Goal: Transaction & Acquisition: Purchase product/service

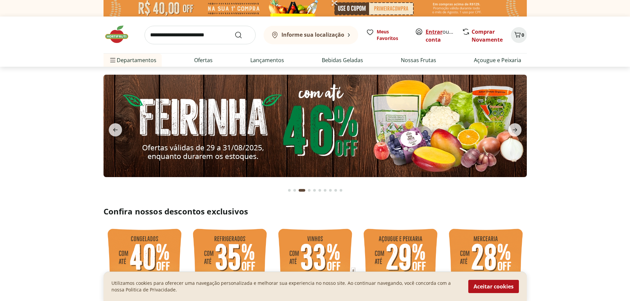
click at [435, 31] on link "Entrar" at bounding box center [434, 31] width 17 height 7
click at [34, 126] on section at bounding box center [315, 133] width 630 height 132
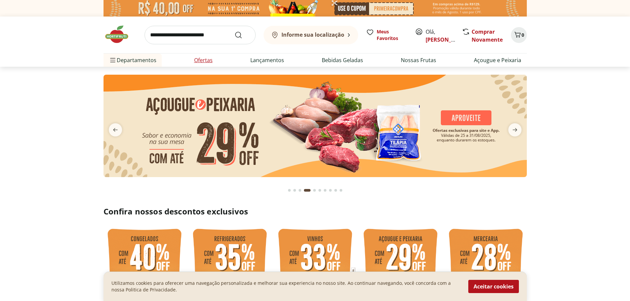
click at [198, 56] on link "Ofertas" at bounding box center [203, 60] width 19 height 8
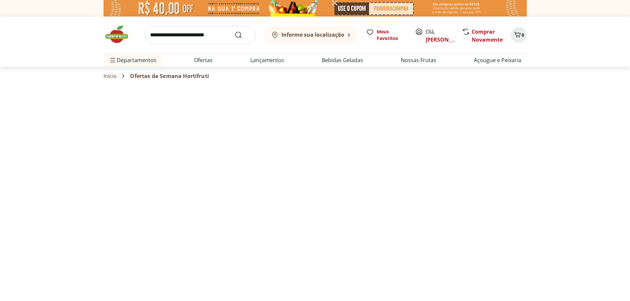
select select "**********"
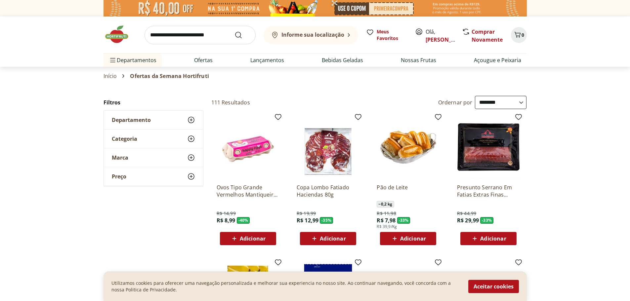
click at [108, 79] on link "Início" at bounding box center [111, 76] width 14 height 6
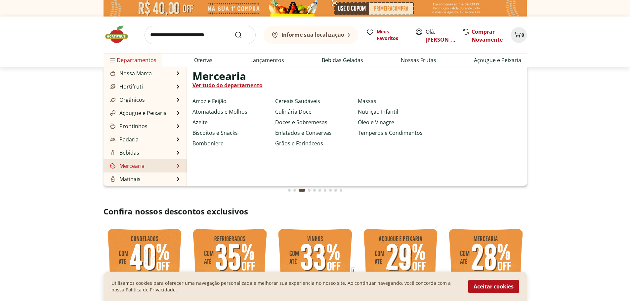
click at [144, 168] on link "Mercearia" at bounding box center [127, 166] width 36 height 8
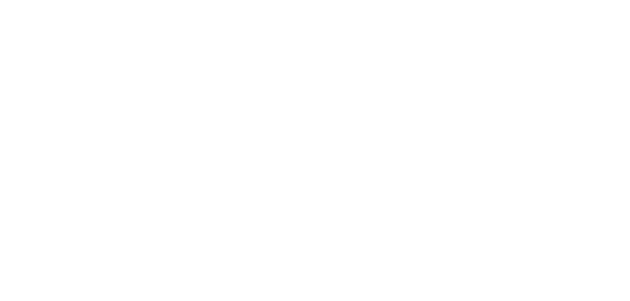
select select "**********"
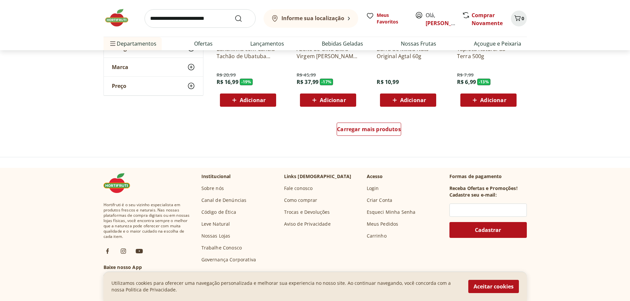
scroll to position [430, 0]
click at [366, 133] on div "Carregar mais produtos" at bounding box center [369, 128] width 64 height 13
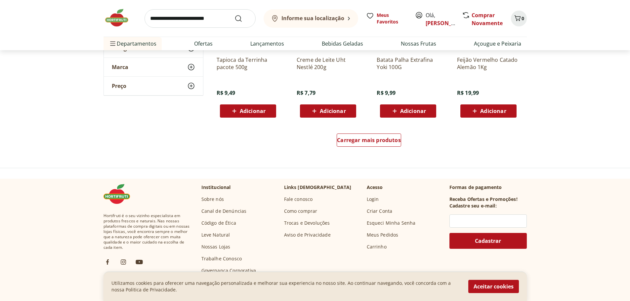
scroll to position [860, 0]
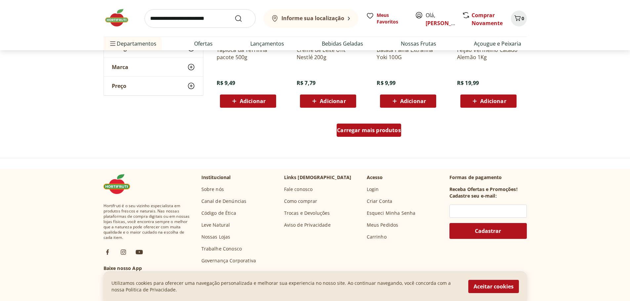
click at [337, 128] on span "Carregar mais produtos" at bounding box center [369, 130] width 64 height 5
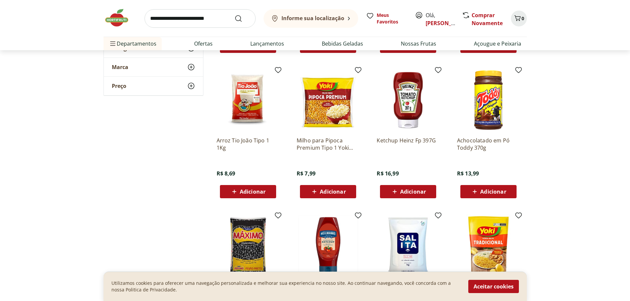
scroll to position [1058, 0]
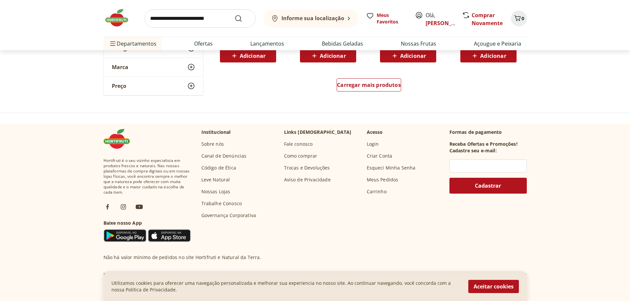
scroll to position [1356, 0]
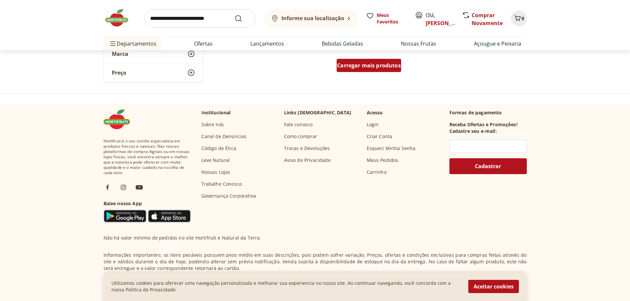
click at [345, 62] on div "Carregar mais produtos" at bounding box center [369, 65] width 64 height 13
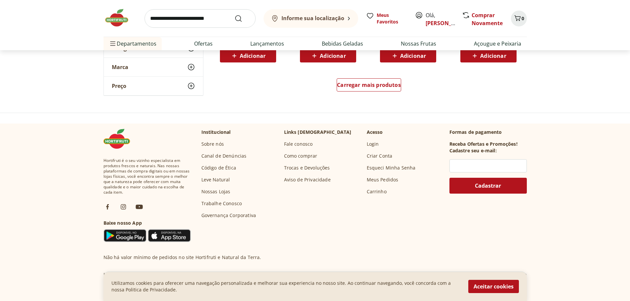
scroll to position [1786, 0]
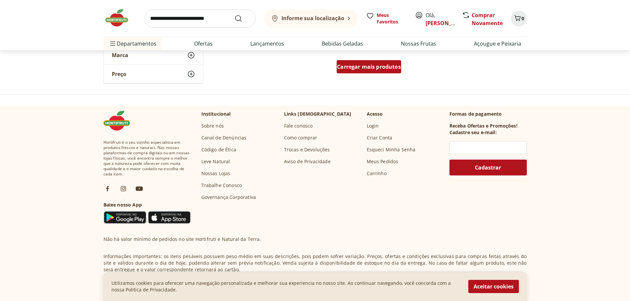
click at [378, 75] on link "Carregar mais produtos" at bounding box center [369, 68] width 64 height 16
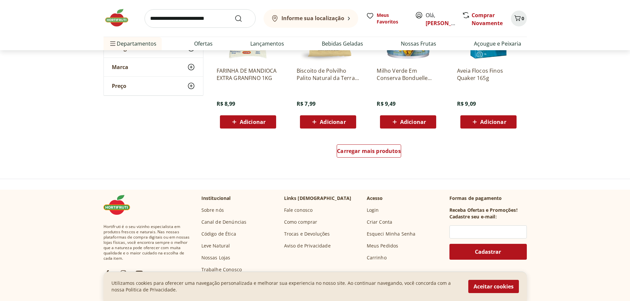
scroll to position [2150, 0]
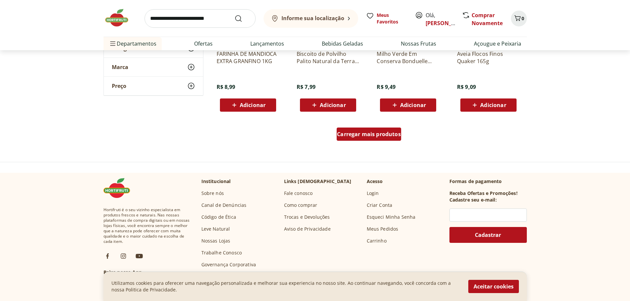
click at [371, 139] on div "Carregar mais produtos" at bounding box center [369, 134] width 64 height 13
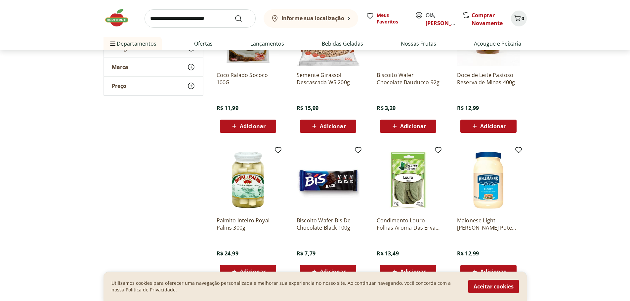
scroll to position [2448, 0]
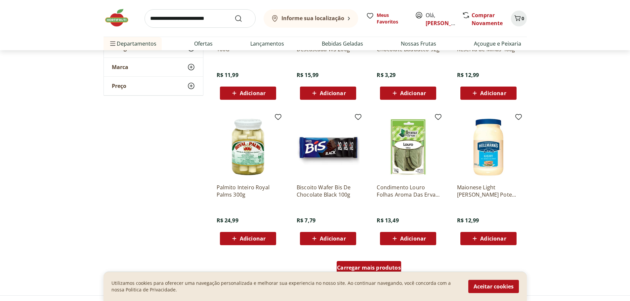
click at [379, 265] on span "Carregar mais produtos" at bounding box center [369, 267] width 64 height 5
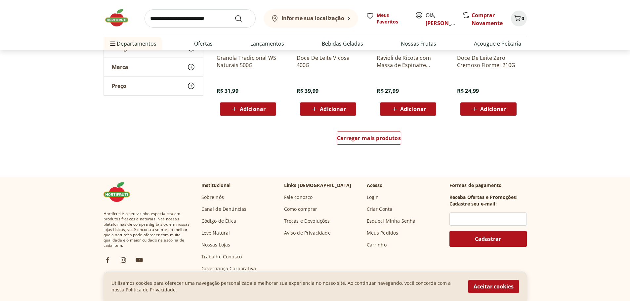
scroll to position [3010, 0]
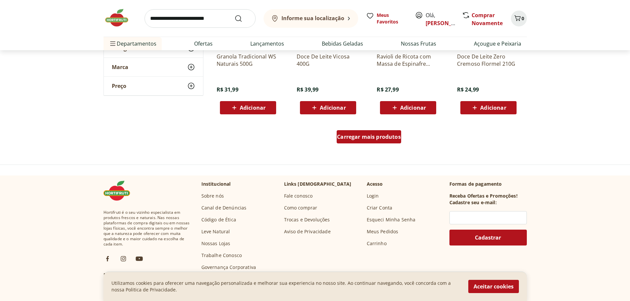
click at [349, 134] on span "Carregar mais produtos" at bounding box center [369, 136] width 64 height 5
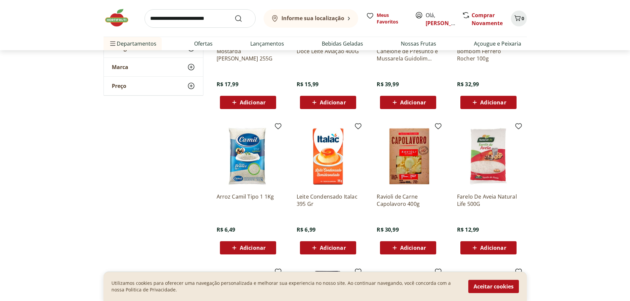
scroll to position [3175, 0]
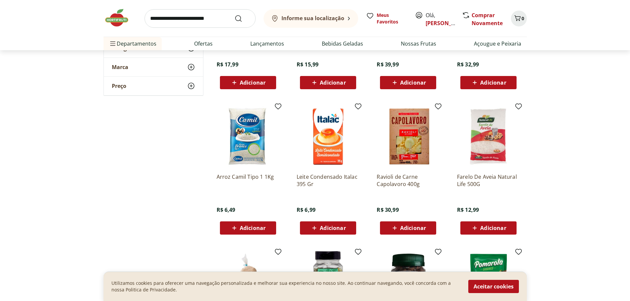
click at [188, 18] on input "search" at bounding box center [200, 18] width 111 height 19
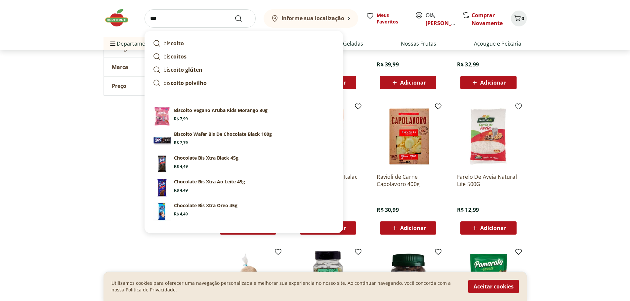
type input "***"
click at [234, 15] on button "Submit Search" at bounding box center [242, 19] width 16 height 8
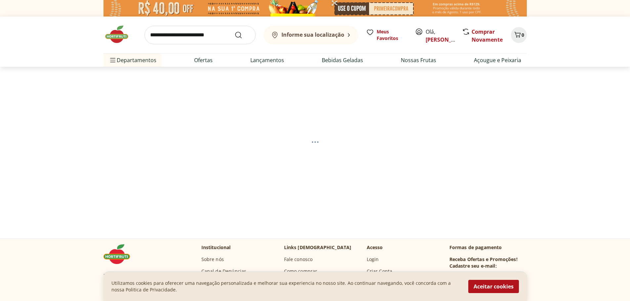
select select "**********"
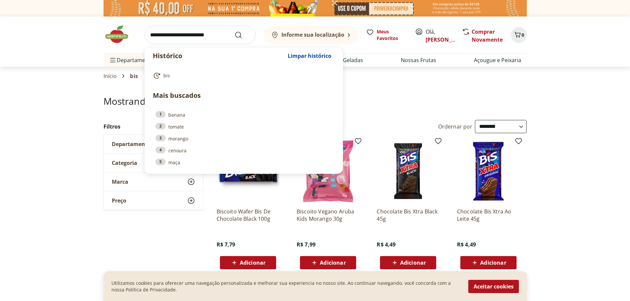
click at [189, 30] on input "search" at bounding box center [200, 35] width 111 height 19
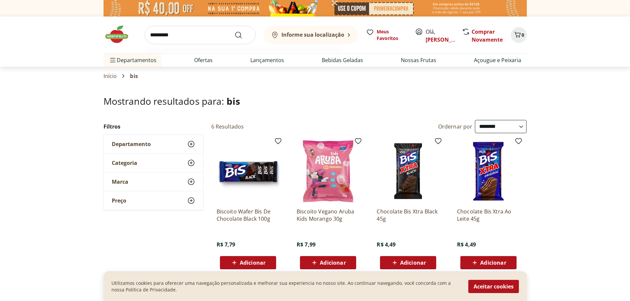
type input "*********"
click at [234, 31] on button "Submit Search" at bounding box center [242, 35] width 16 height 8
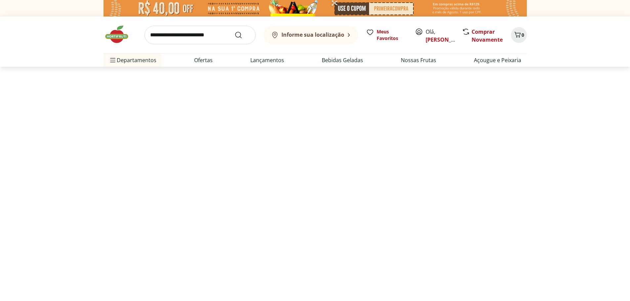
select select "**********"
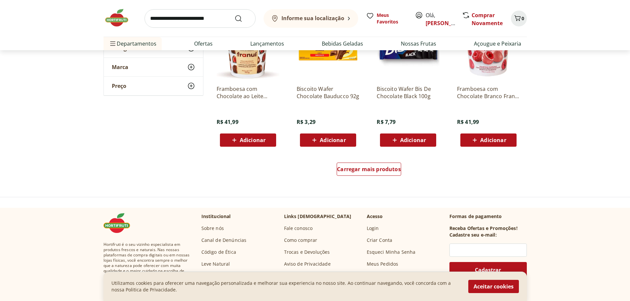
scroll to position [463, 0]
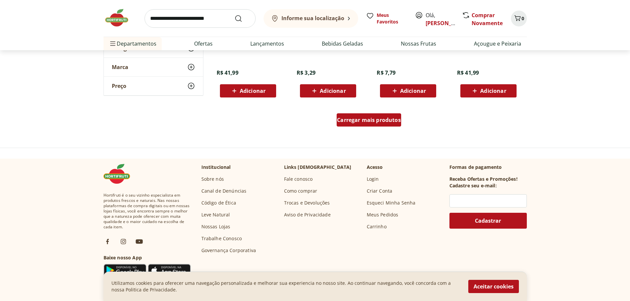
click at [399, 118] on span "Carregar mais produtos" at bounding box center [369, 119] width 64 height 5
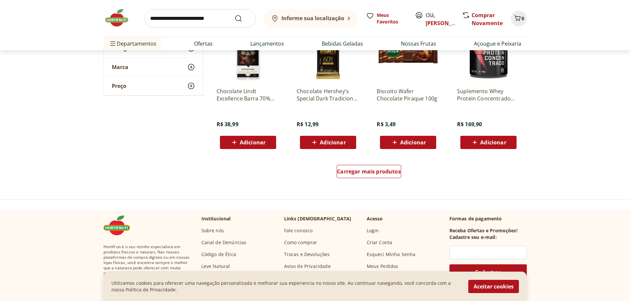
scroll to position [860, 0]
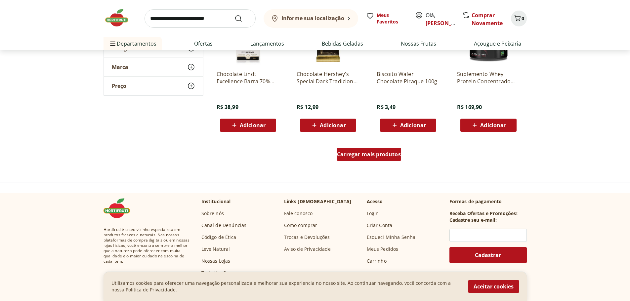
click at [354, 152] on span "Carregar mais produtos" at bounding box center [369, 154] width 64 height 5
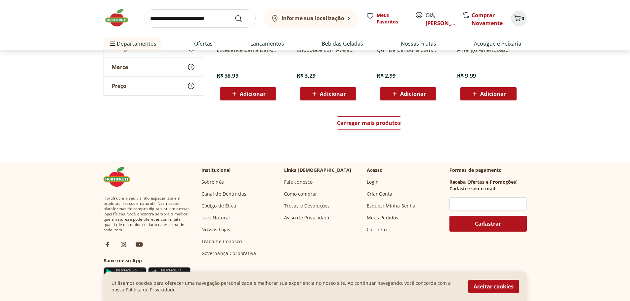
scroll to position [1323, 0]
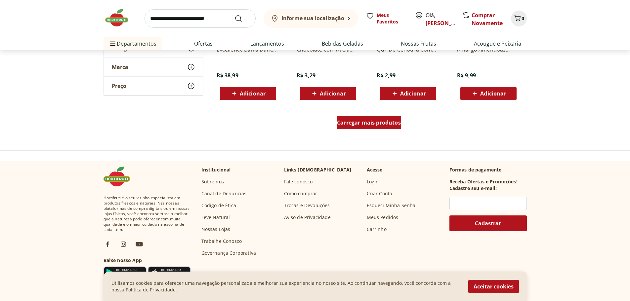
click at [368, 118] on div "Carregar mais produtos" at bounding box center [369, 122] width 64 height 13
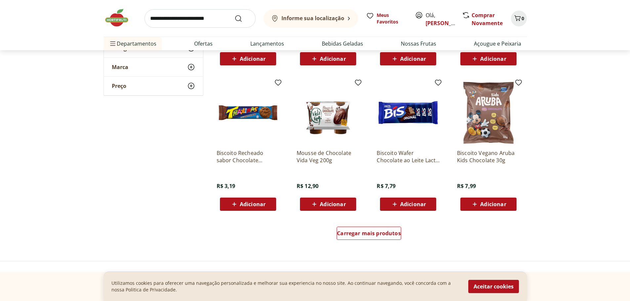
scroll to position [1654, 0]
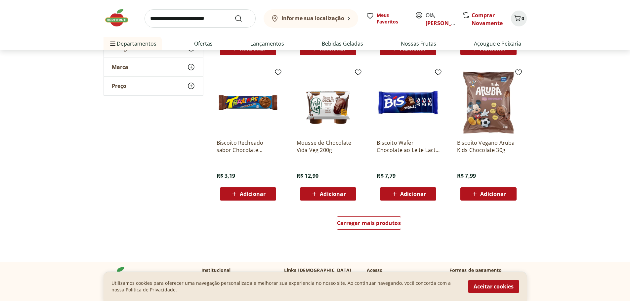
click at [375, 225] on span "Carregar mais produtos" at bounding box center [369, 223] width 64 height 5
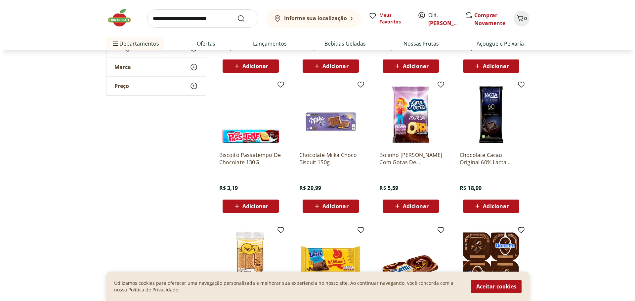
scroll to position [1786, 0]
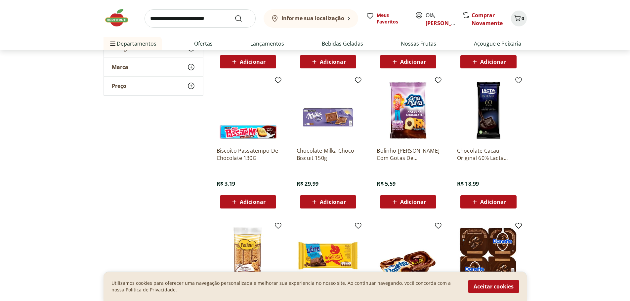
click at [319, 19] on b "Informe sua localização" at bounding box center [312, 18] width 63 height 7
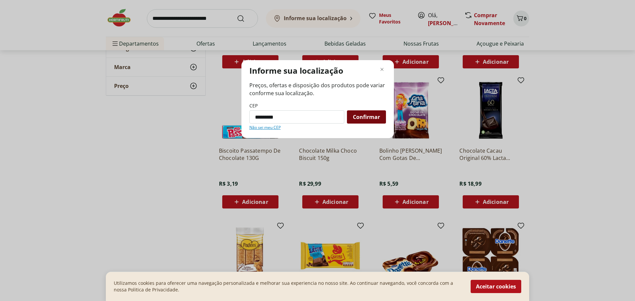
type input "*********"
click at [362, 114] on span "Confirmar" at bounding box center [366, 116] width 27 height 5
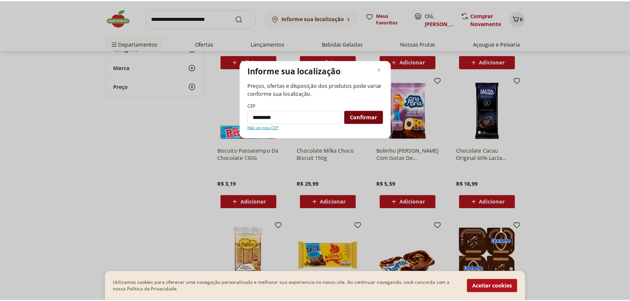
scroll to position [766, 0]
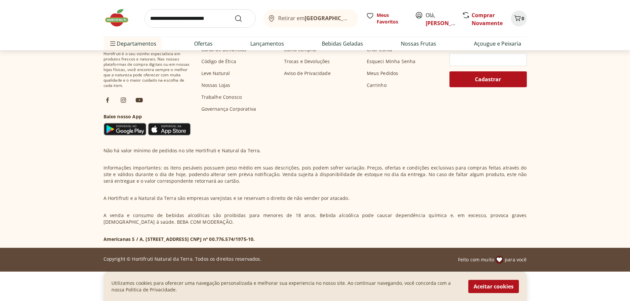
select select "**********"
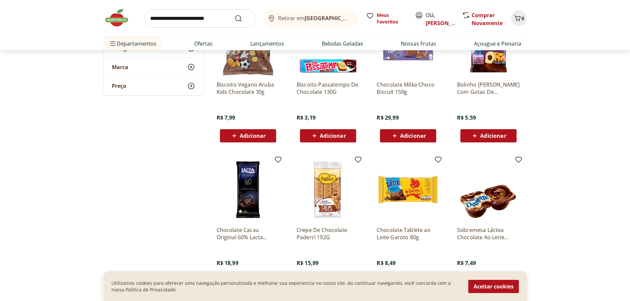
scroll to position [2683, 0]
